Goal: Information Seeking & Learning: Check status

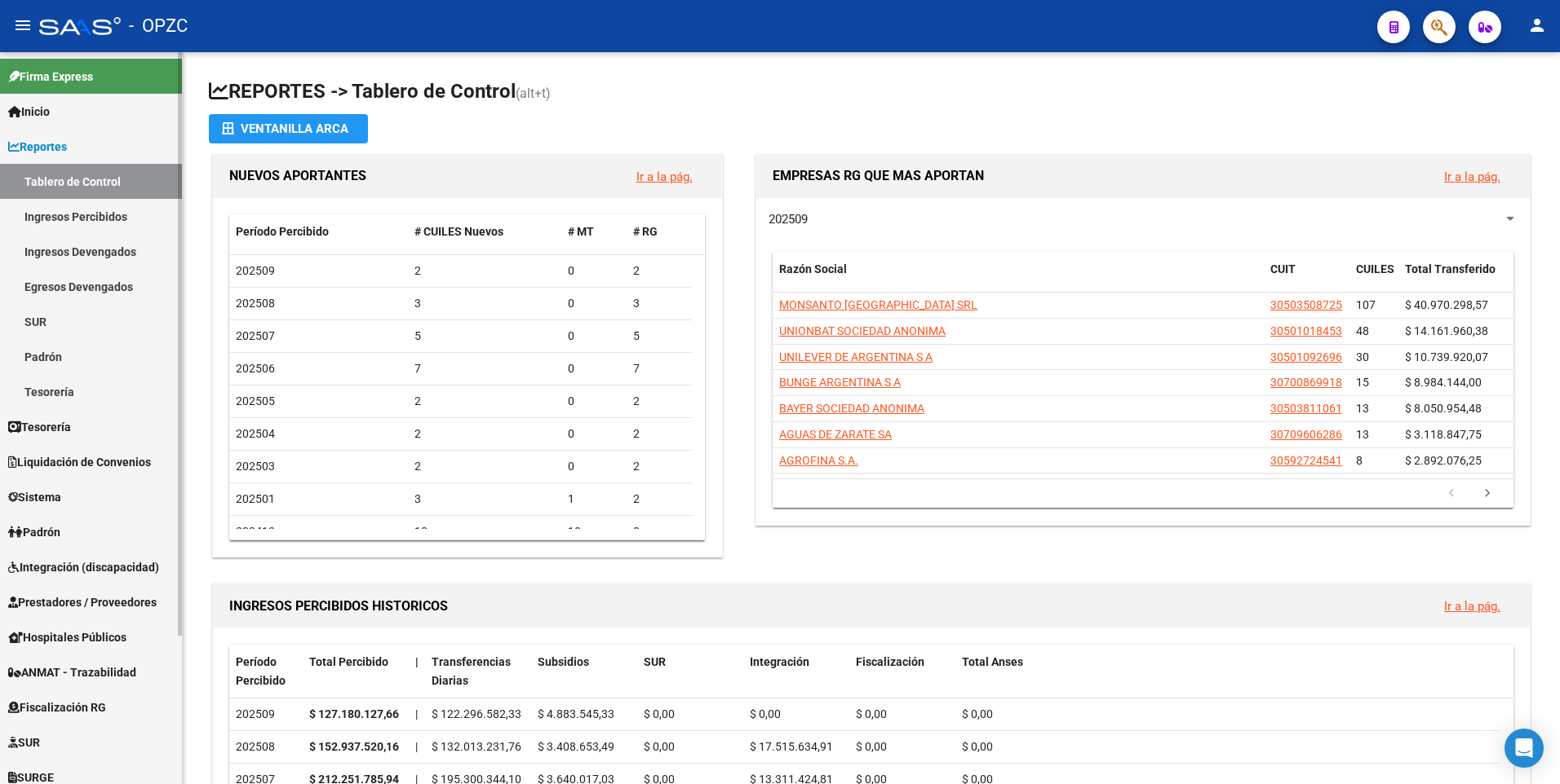
click at [65, 354] on link "Padrón" at bounding box center [91, 356] width 182 height 35
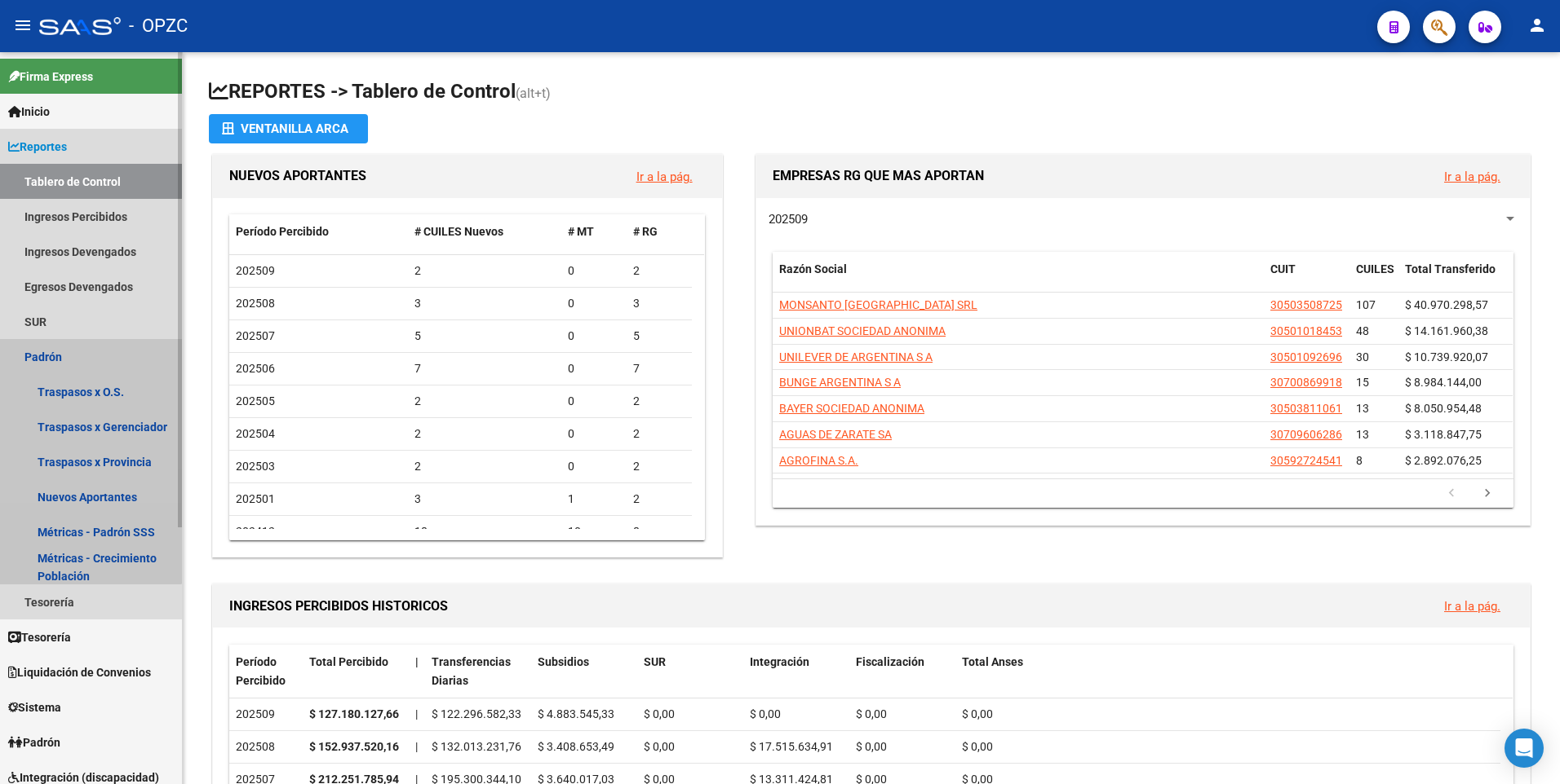
click at [52, 353] on link "Padrón" at bounding box center [91, 356] width 182 height 35
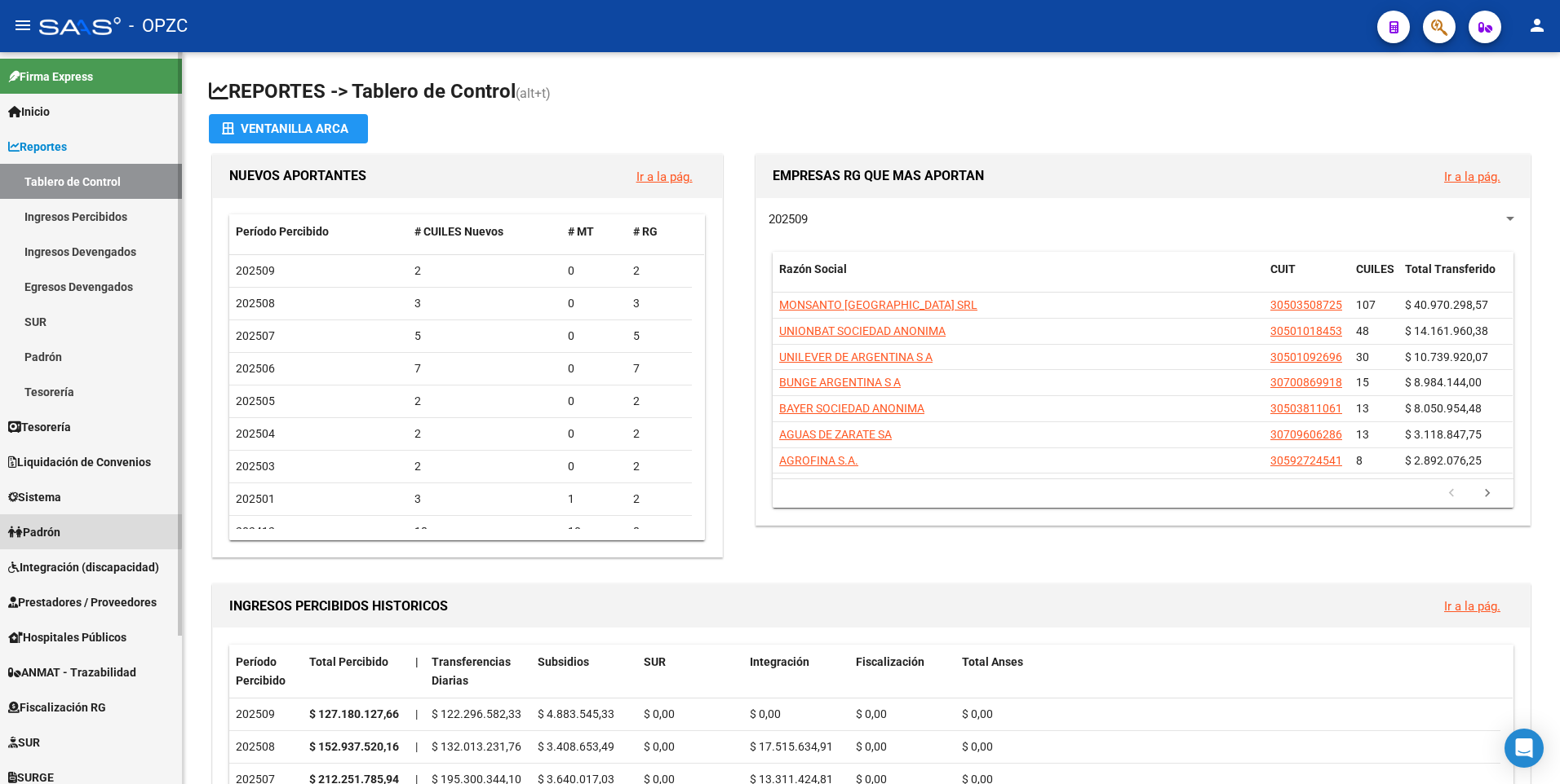
drag, startPoint x: 51, startPoint y: 527, endPoint x: 71, endPoint y: 503, distance: 31.2
click at [53, 527] on span "Padrón" at bounding box center [34, 532] width 52 height 18
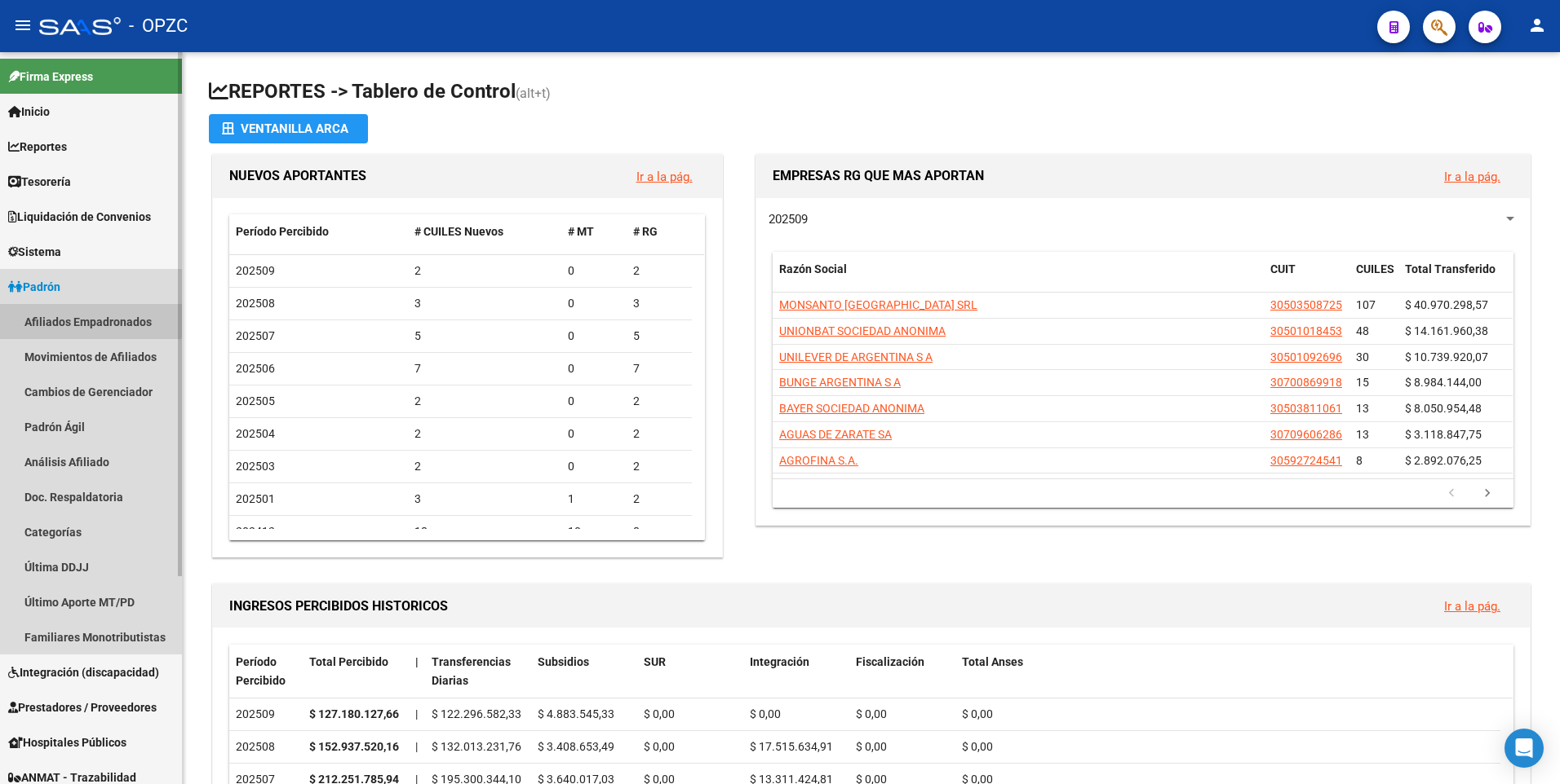
click at [71, 318] on link "Afiliados Empadronados" at bounding box center [91, 321] width 182 height 35
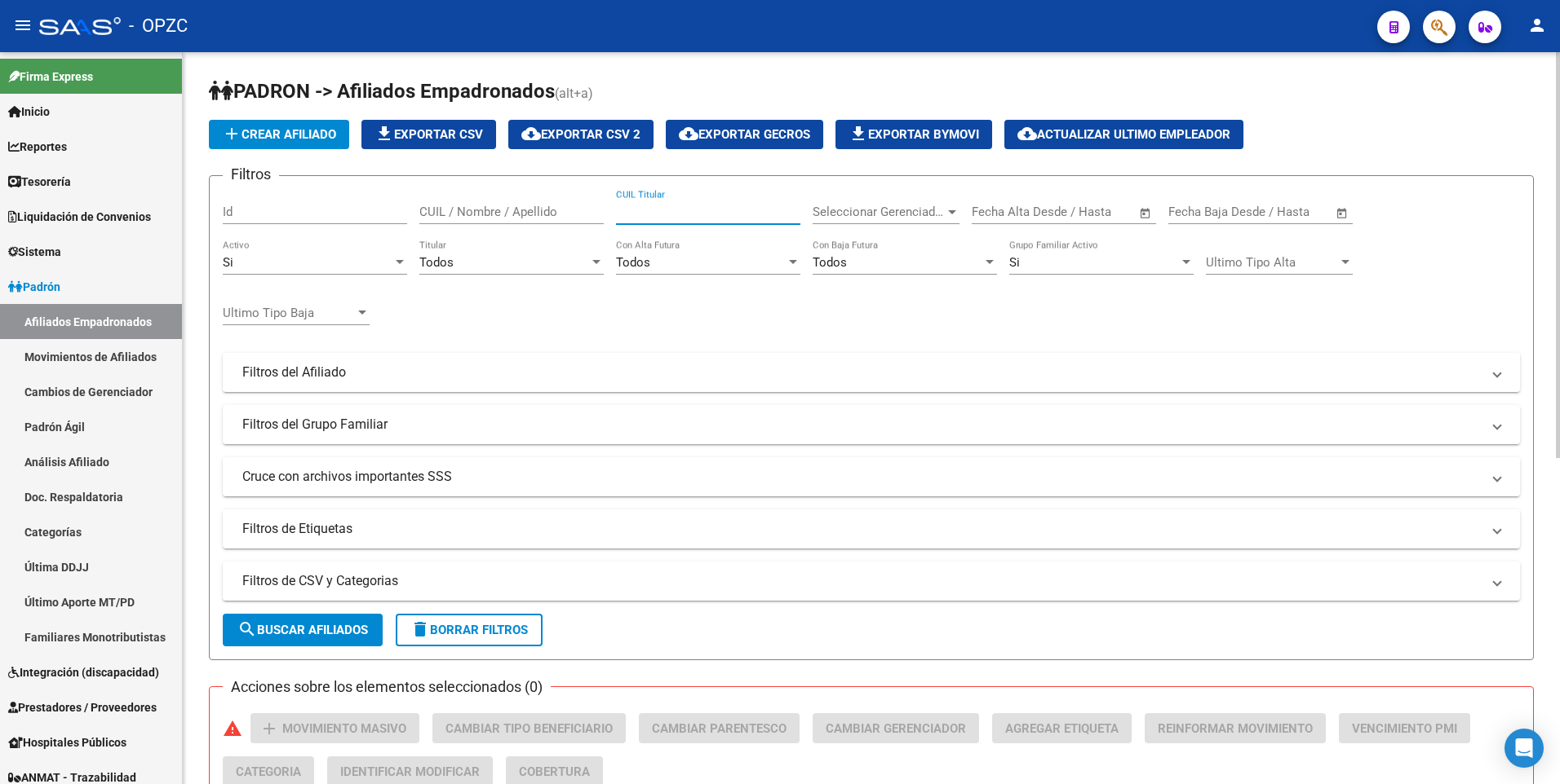
click at [640, 208] on input "CUIL Titular" at bounding box center [708, 212] width 184 height 15
click at [504, 208] on input "CUIL / Nombre / Apellido" at bounding box center [511, 212] width 184 height 15
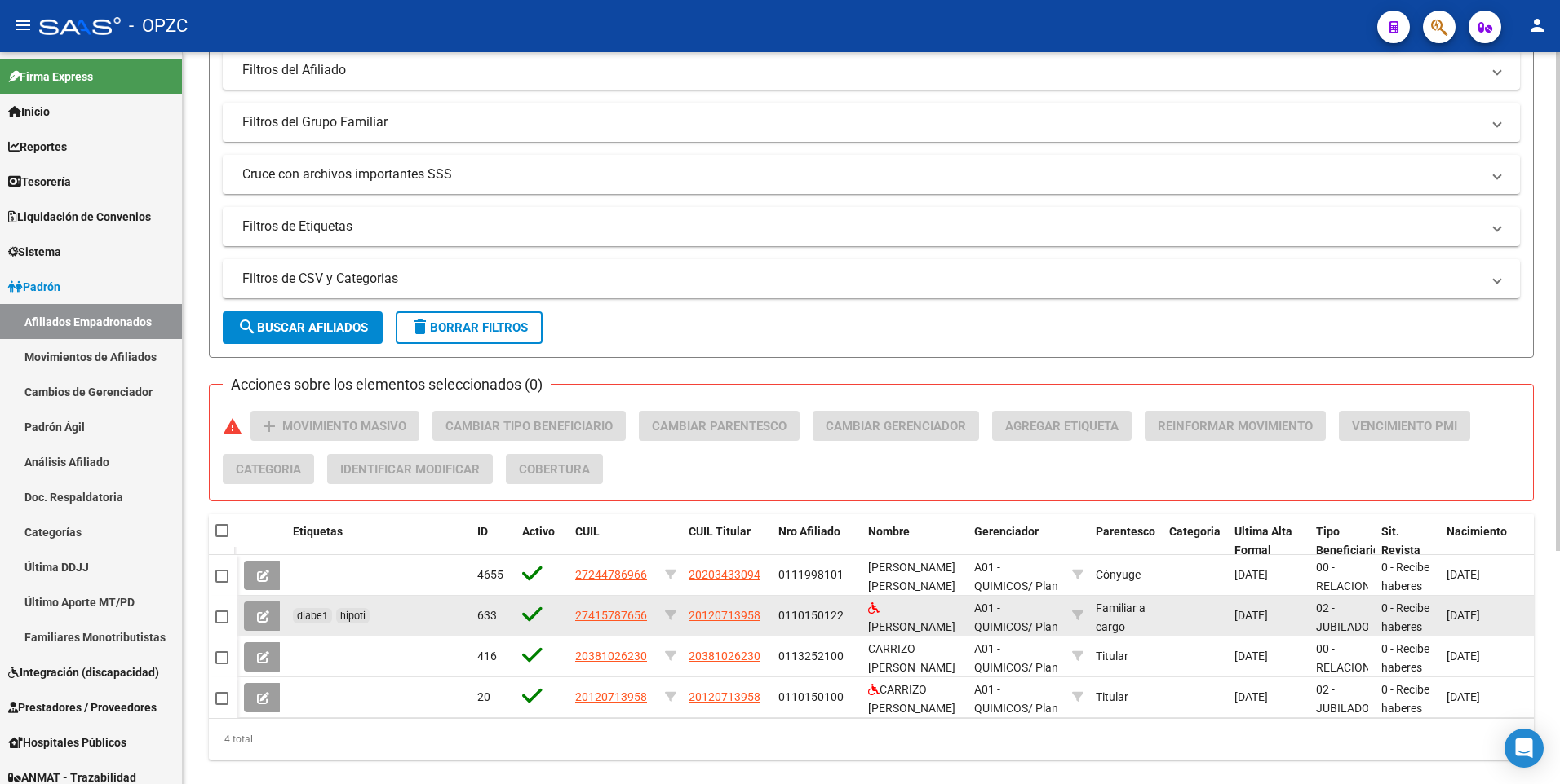
scroll to position [343, 0]
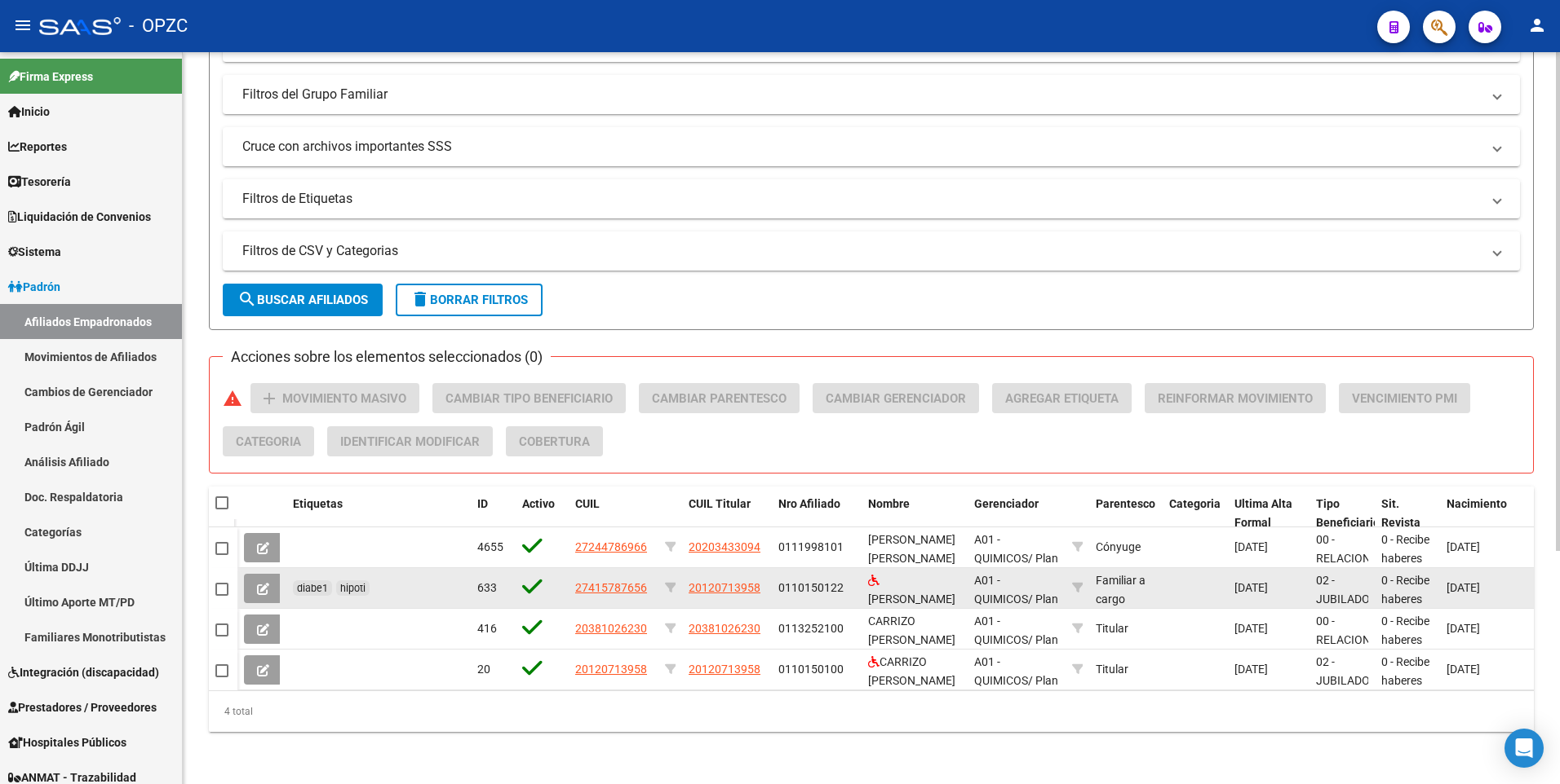
type input "carrizo"
click at [260, 583] on icon at bounding box center [263, 589] width 12 height 12
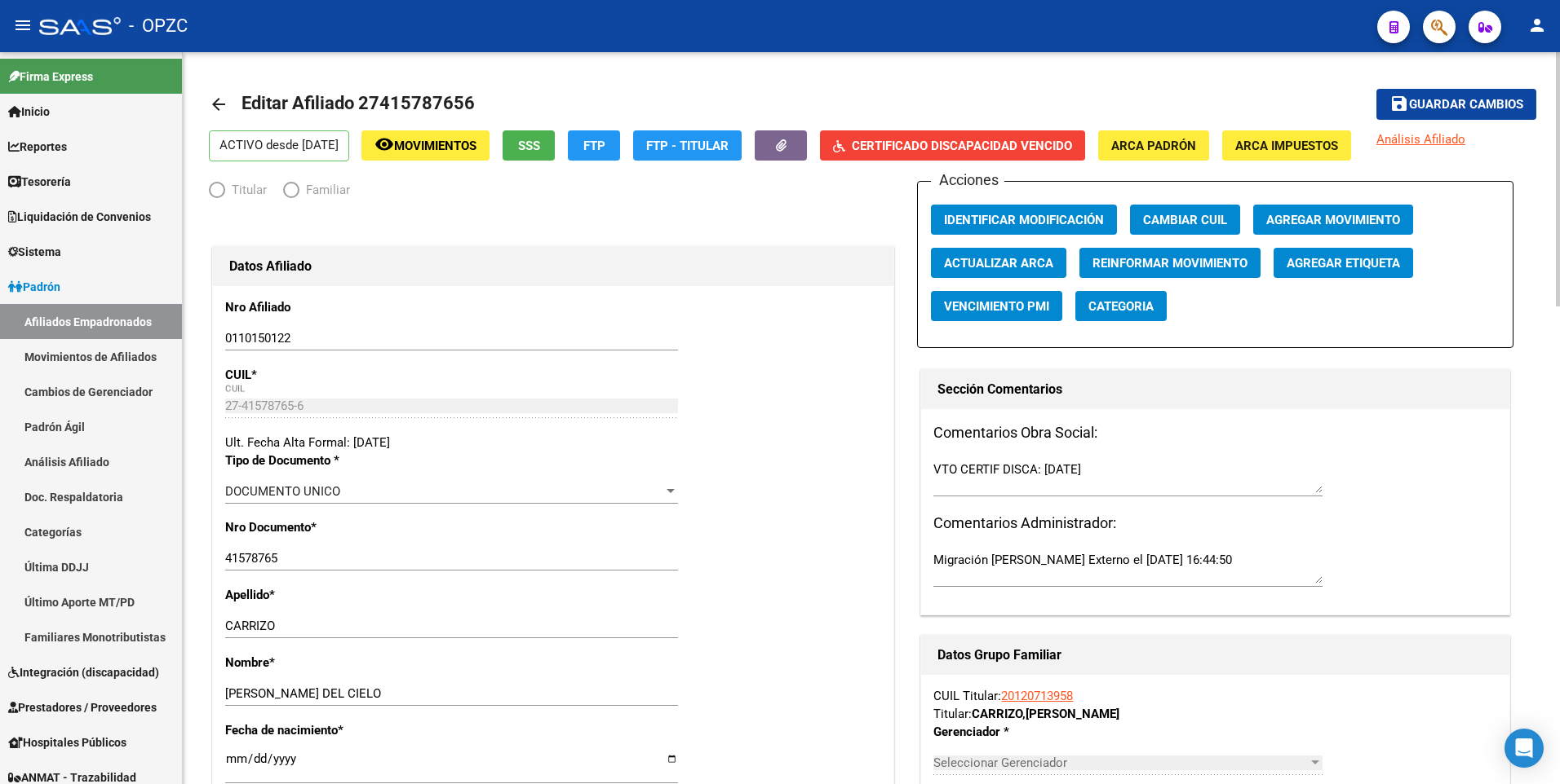
radio input "true"
type input "20-12071395-8"
